Goal: Information Seeking & Learning: Learn about a topic

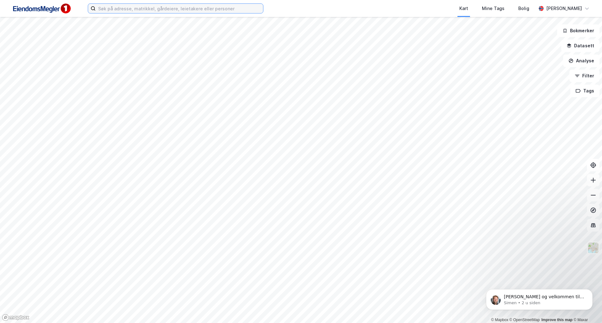
click at [166, 6] on input at bounding box center [179, 8] width 167 height 9
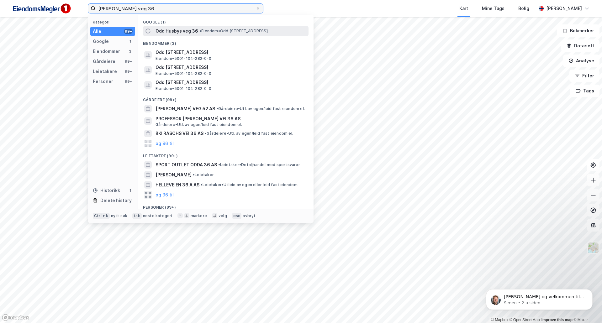
type input "[PERSON_NAME] veg 36"
click at [204, 30] on span "• Eiendom • Odd [STREET_ADDRESS]" at bounding box center [233, 31] width 68 height 5
